Goal: Task Accomplishment & Management: Manage account settings

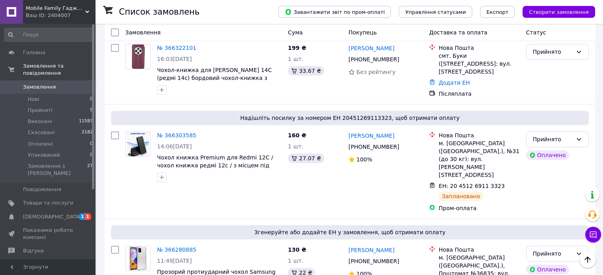
scroll to position [292, 0]
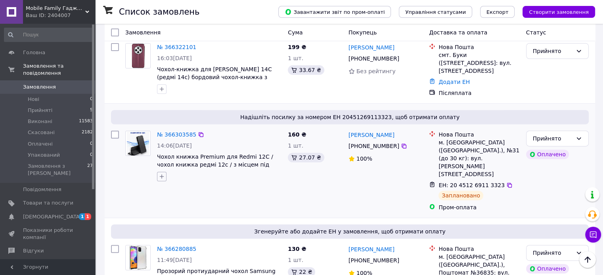
click at [163, 174] on icon "button" at bounding box center [162, 177] width 6 height 6
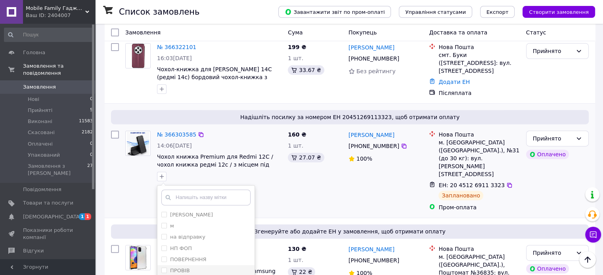
click at [200, 268] on div "ПРОВІВ" at bounding box center [205, 271] width 89 height 7
checkbox input "true"
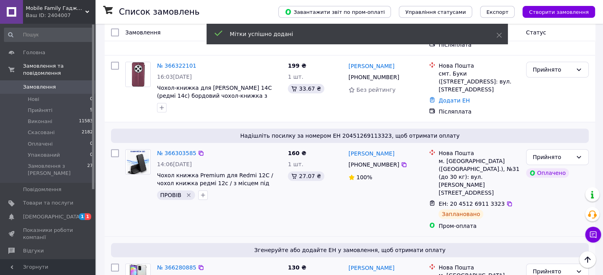
scroll to position [273, 0]
click at [167, 151] on link "№ 366303585" at bounding box center [176, 154] width 39 height 6
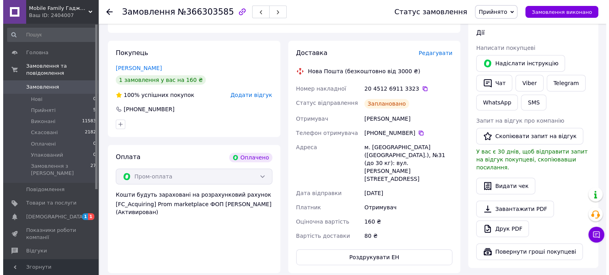
scroll to position [306, 0]
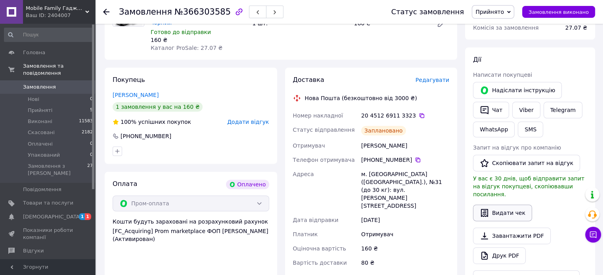
click at [485, 205] on button "Видати чек" at bounding box center [502, 213] width 59 height 17
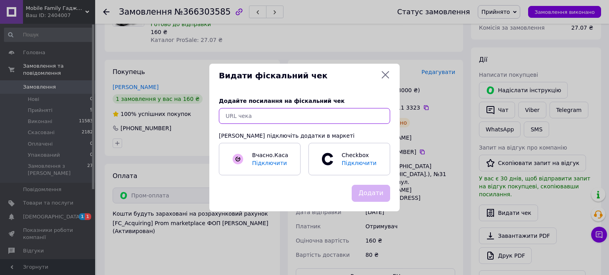
click at [289, 114] on input "text" at bounding box center [304, 116] width 171 height 16
paste input "[URL][DOMAIN_NAME]"
type input "[URL][DOMAIN_NAME]"
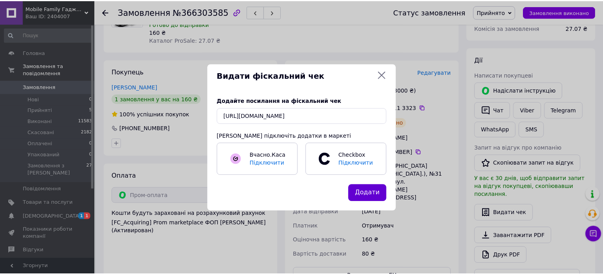
scroll to position [0, 0]
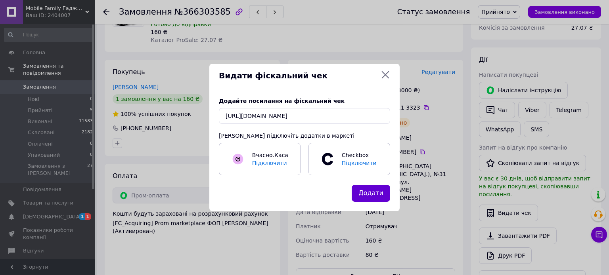
click at [361, 191] on button "Додати" at bounding box center [371, 193] width 38 height 17
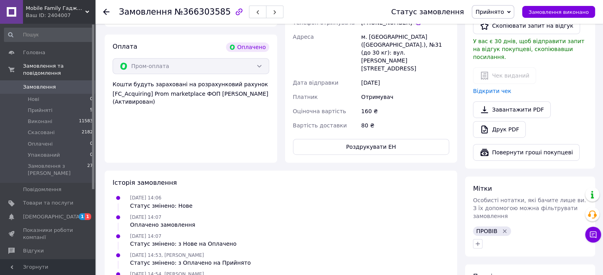
scroll to position [529, 0]
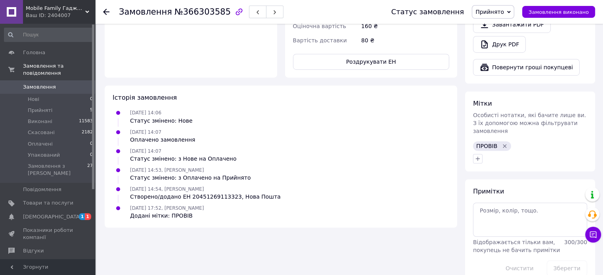
click at [499, 15] on span "Прийнято" at bounding box center [489, 12] width 29 height 6
click at [496, 27] on li "Виконано" at bounding box center [493, 28] width 42 height 12
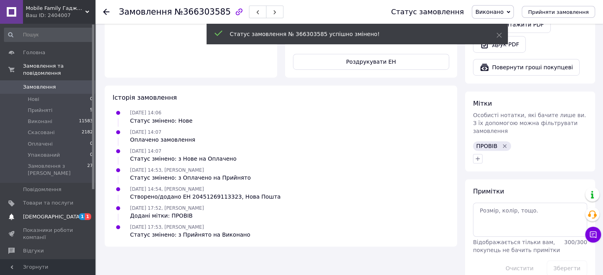
click at [44, 214] on span "[DEMOGRAPHIC_DATA]" at bounding box center [52, 217] width 59 height 7
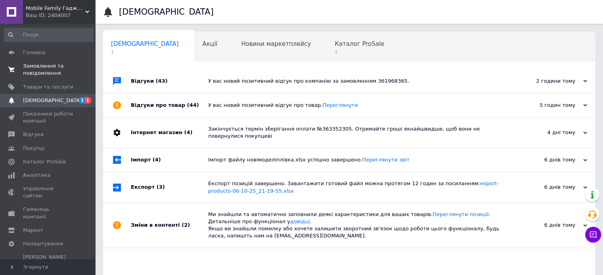
click at [61, 72] on span "Замовлення та повідомлення" at bounding box center [48, 70] width 50 height 14
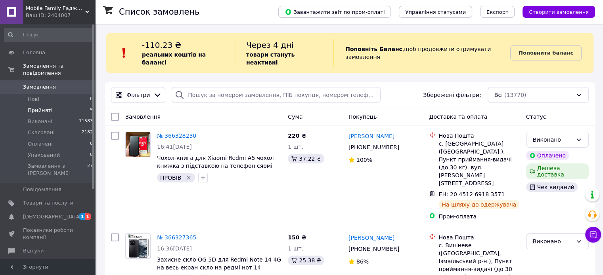
click at [43, 107] on span "Прийняті" at bounding box center [40, 110] width 25 height 7
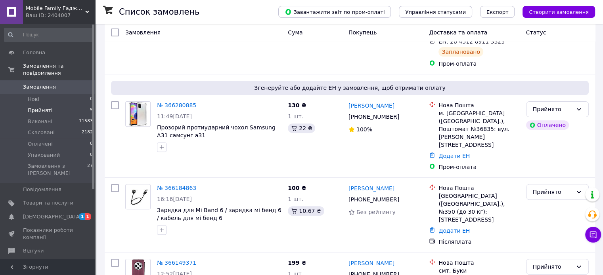
scroll to position [269, 0]
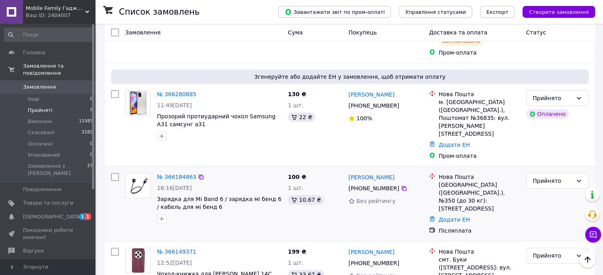
click at [545, 167] on div "№ 366184863 16:16[DATE] Зарядка для Mi Band 6 / зарядка мі бенд 6 / кабель для …" at bounding box center [350, 204] width 490 height 75
click at [57, 210] on link "[DEMOGRAPHIC_DATA] 1 1" at bounding box center [48, 216] width 97 height 13
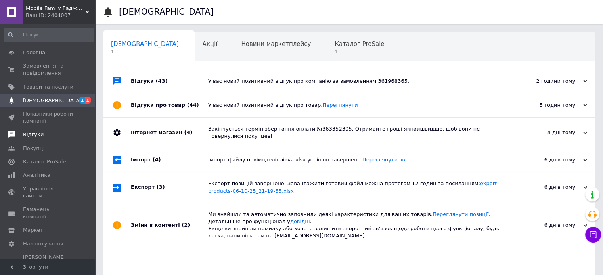
click at [57, 138] on span "Відгуки" at bounding box center [48, 134] width 50 height 7
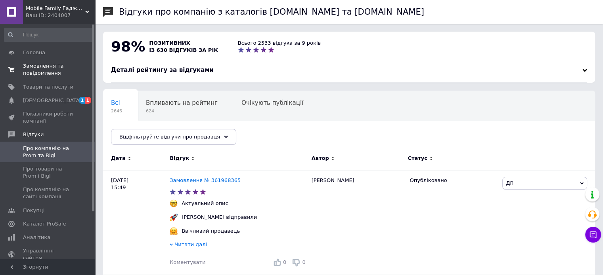
click at [60, 64] on span "Замовлення та повідомлення" at bounding box center [48, 70] width 50 height 14
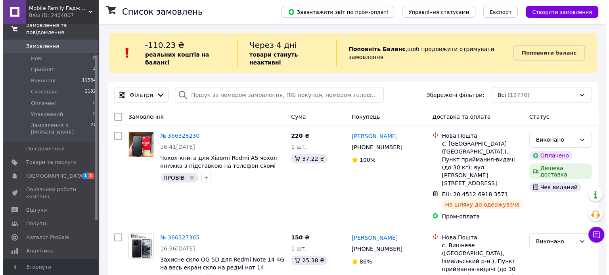
scroll to position [44, 0]
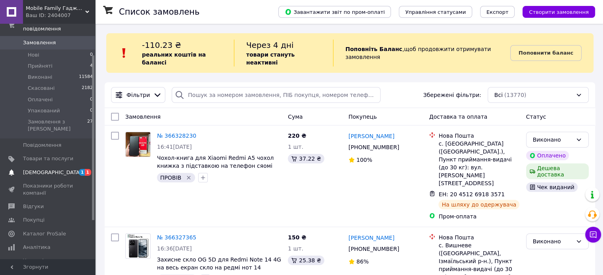
click at [60, 169] on span "[DEMOGRAPHIC_DATA]" at bounding box center [48, 172] width 50 height 7
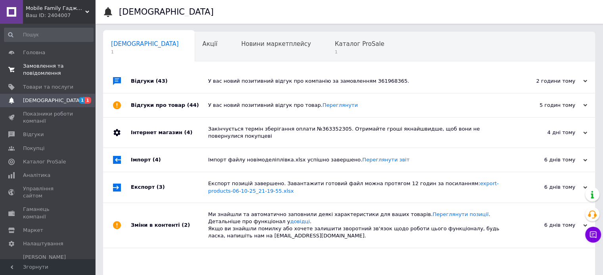
click at [48, 68] on span "Замовлення та повідомлення" at bounding box center [48, 70] width 50 height 14
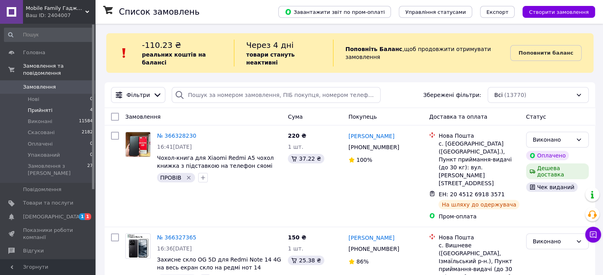
click at [49, 107] on span "Прийняті" at bounding box center [40, 110] width 25 height 7
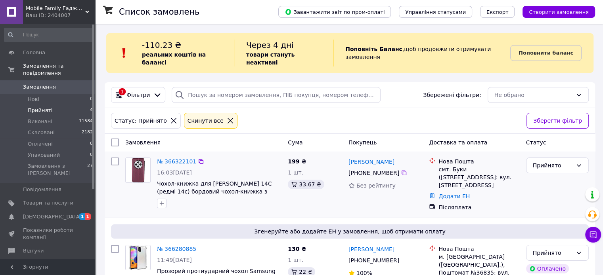
scroll to position [163, 0]
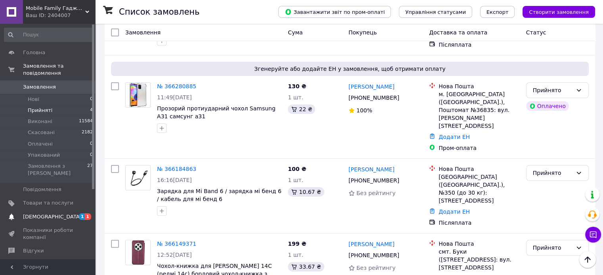
click at [58, 214] on span "[DEMOGRAPHIC_DATA]" at bounding box center [48, 217] width 50 height 7
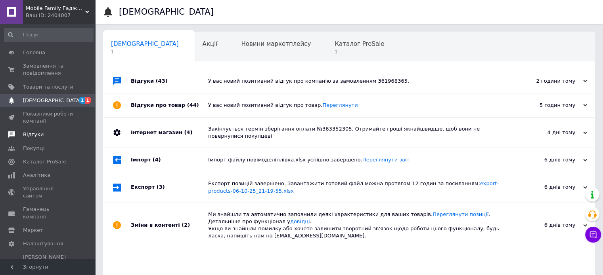
click at [55, 134] on span "Відгуки" at bounding box center [48, 134] width 50 height 7
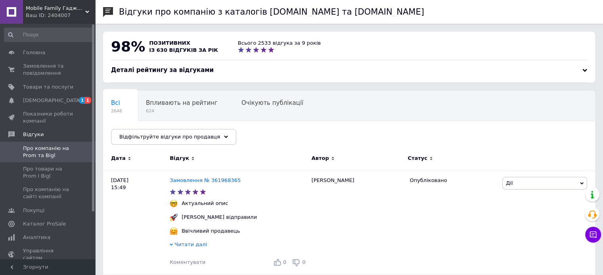
click at [128, 38] on span "98%" at bounding box center [128, 46] width 34 height 16
click at [36, 69] on span "Замовлення та повідомлення" at bounding box center [48, 70] width 50 height 14
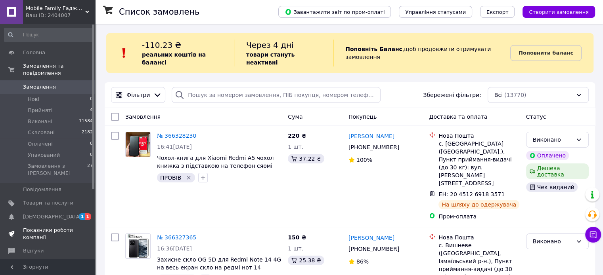
click at [72, 227] on span "Показники роботи компанії" at bounding box center [48, 234] width 50 height 14
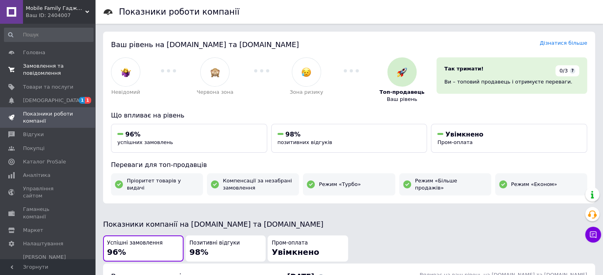
click at [59, 68] on span "Замовлення та повідомлення" at bounding box center [48, 70] width 50 height 14
